Goal: Communication & Community: Answer question/provide support

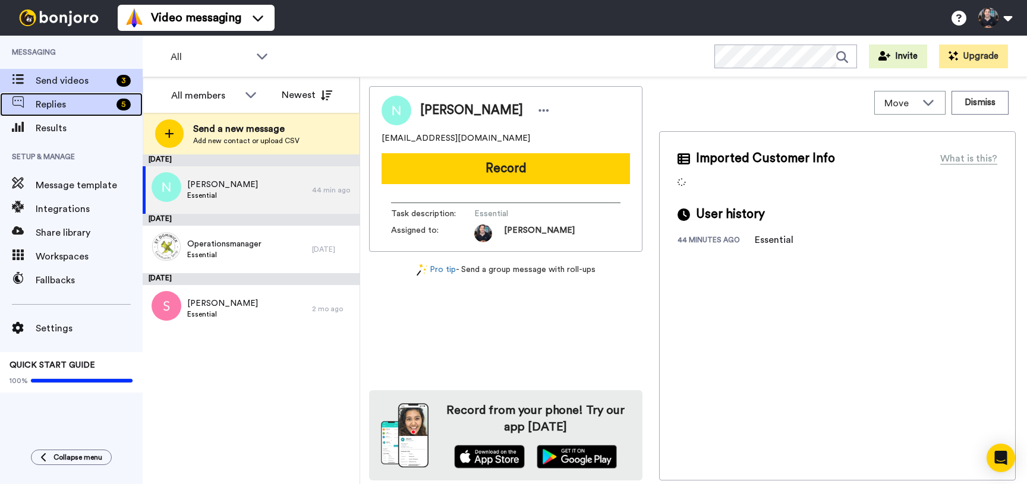
click at [92, 106] on span "Replies" at bounding box center [74, 104] width 76 height 14
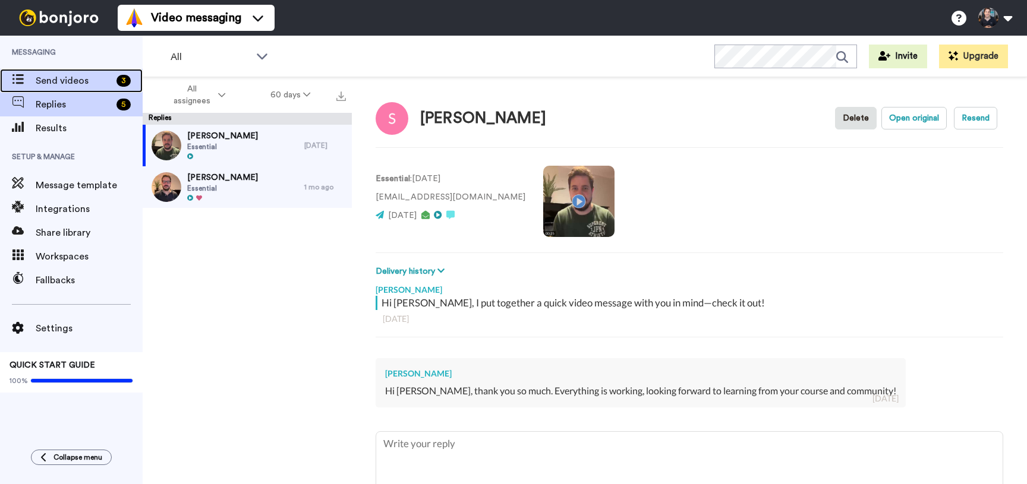
click at [93, 81] on span "Send videos" at bounding box center [74, 81] width 76 height 14
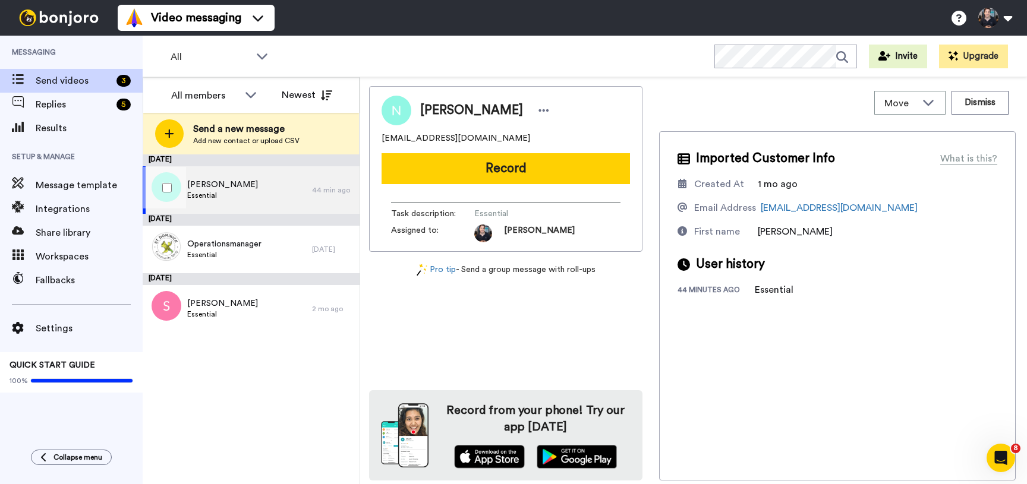
click at [246, 185] on div "Nicholas Essential" at bounding box center [227, 190] width 169 height 48
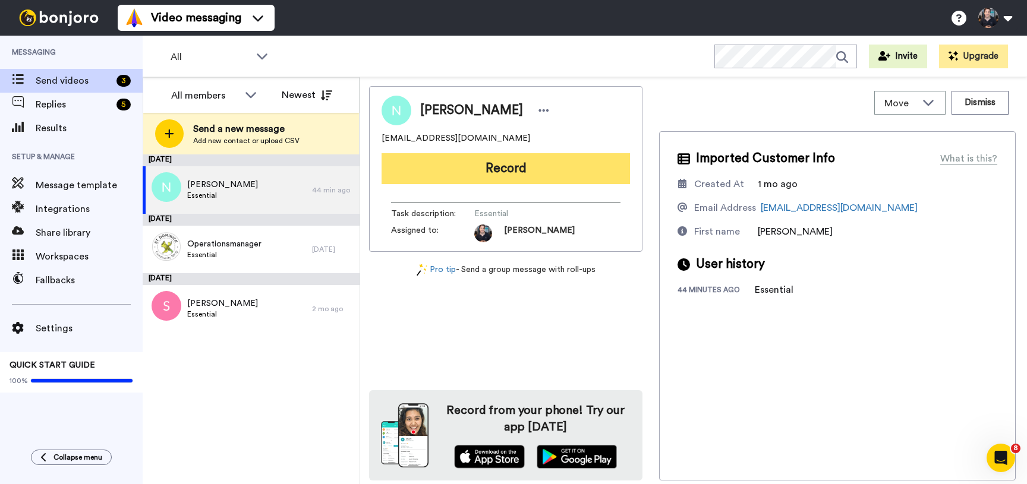
click at [489, 167] on button "Record" at bounding box center [505, 168] width 248 height 31
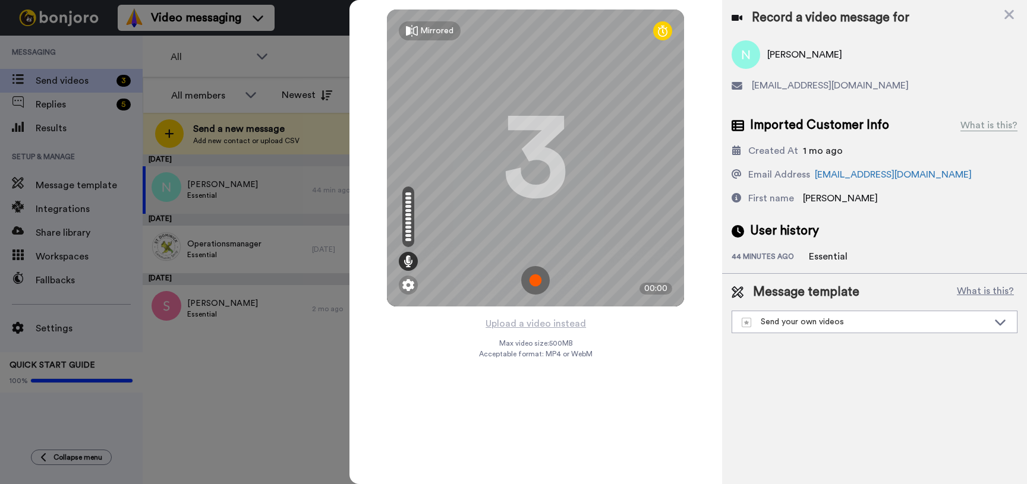
click at [538, 282] on img at bounding box center [535, 280] width 29 height 29
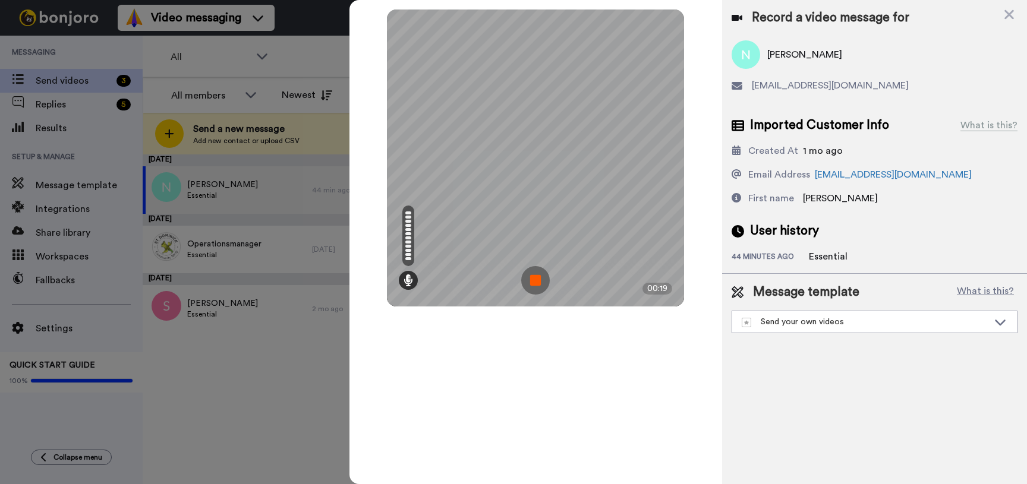
click at [538, 282] on img at bounding box center [535, 280] width 29 height 29
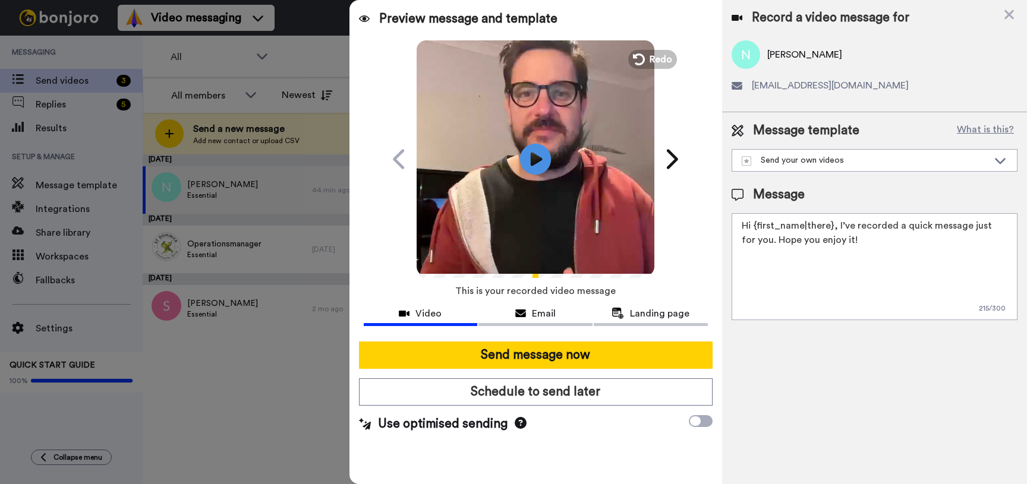
click at [537, 156] on icon "Play/Pause" at bounding box center [535, 159] width 31 height 56
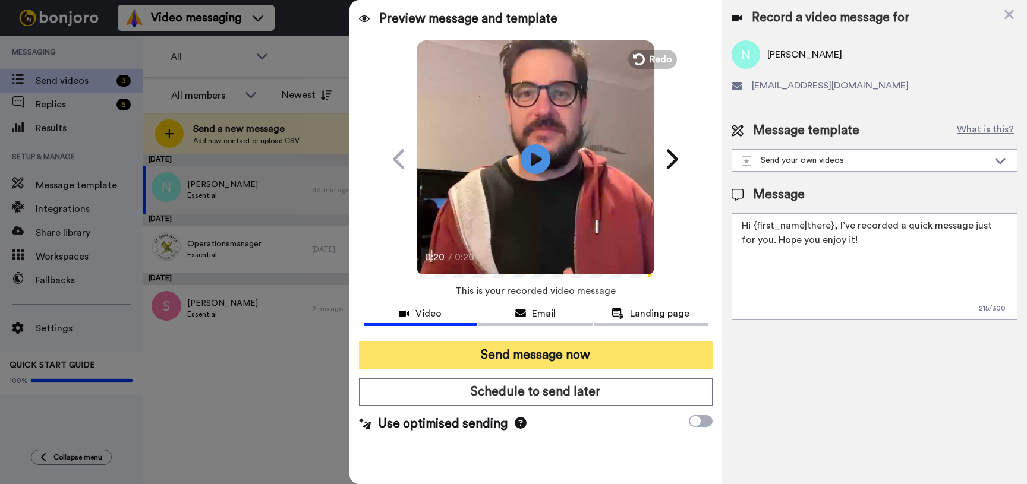
click at [494, 348] on button "Send message now" at bounding box center [536, 355] width 354 height 27
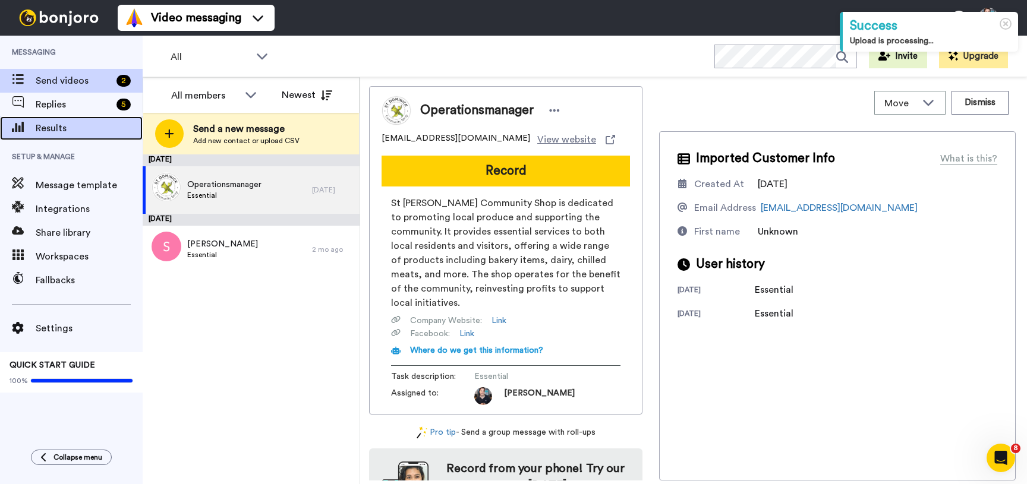
click at [74, 126] on span "Results" at bounding box center [89, 128] width 107 height 14
